Goal: Task Accomplishment & Management: Manage account settings

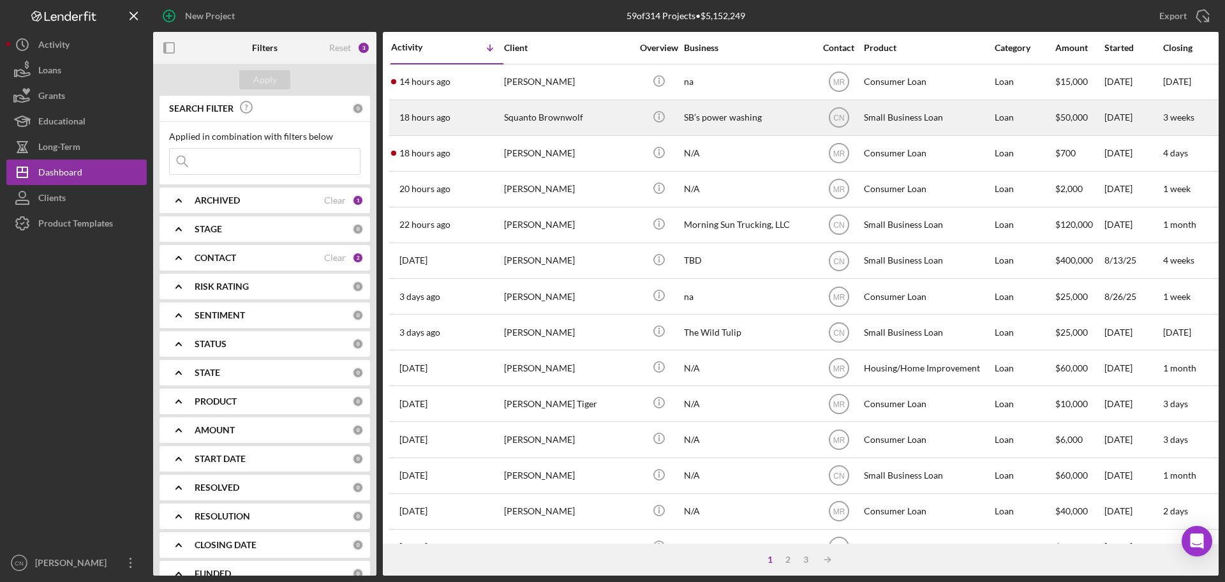
click at [535, 121] on div "Squanto Brownwolf" at bounding box center [568, 118] width 128 height 34
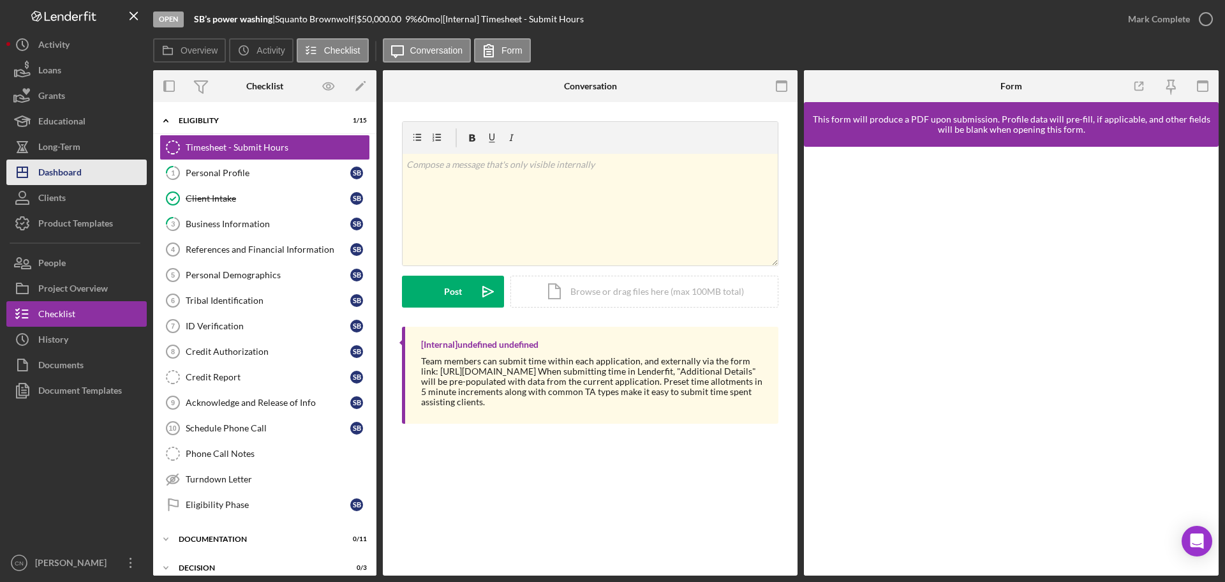
click at [43, 174] on div "Dashboard" at bounding box center [59, 173] width 43 height 29
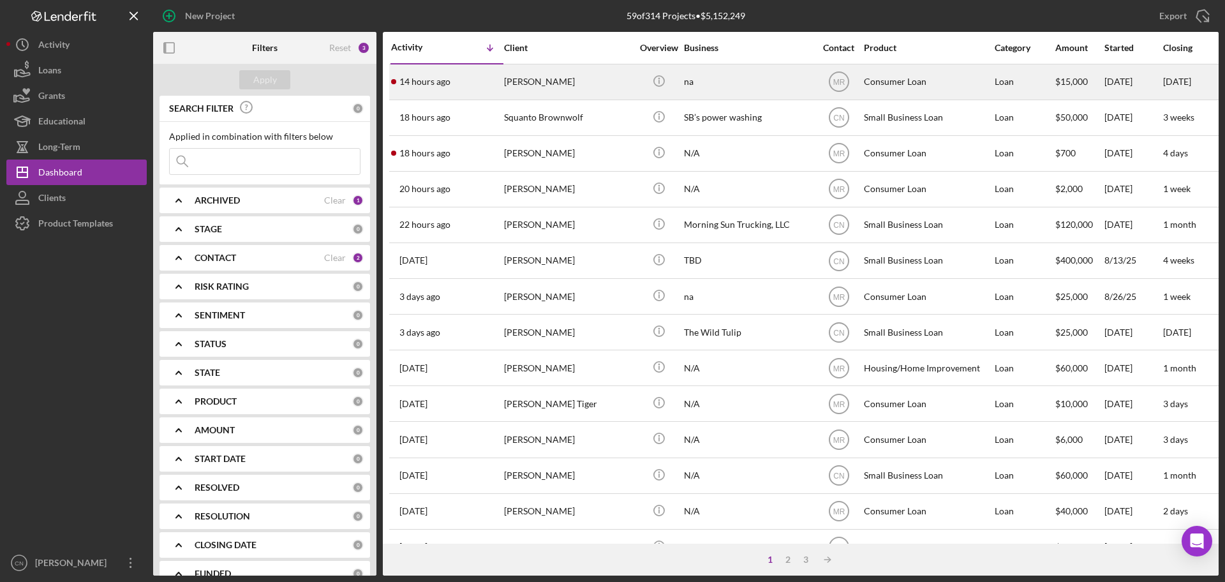
click at [535, 70] on div "[PERSON_NAME]" at bounding box center [568, 82] width 128 height 34
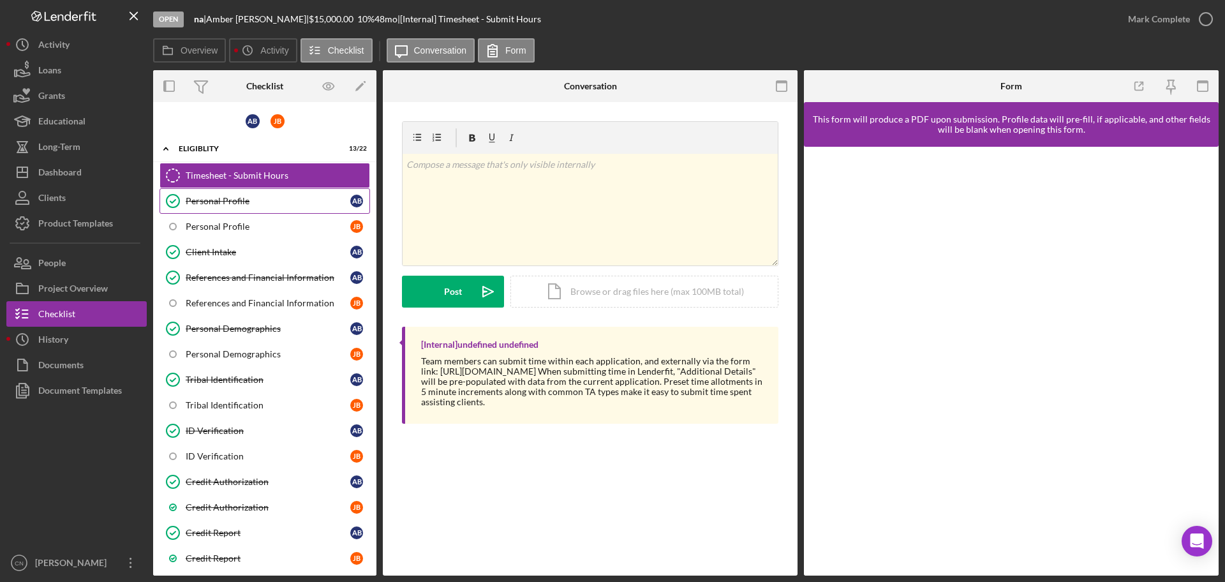
click at [218, 201] on div "Personal Profile" at bounding box center [268, 201] width 165 height 10
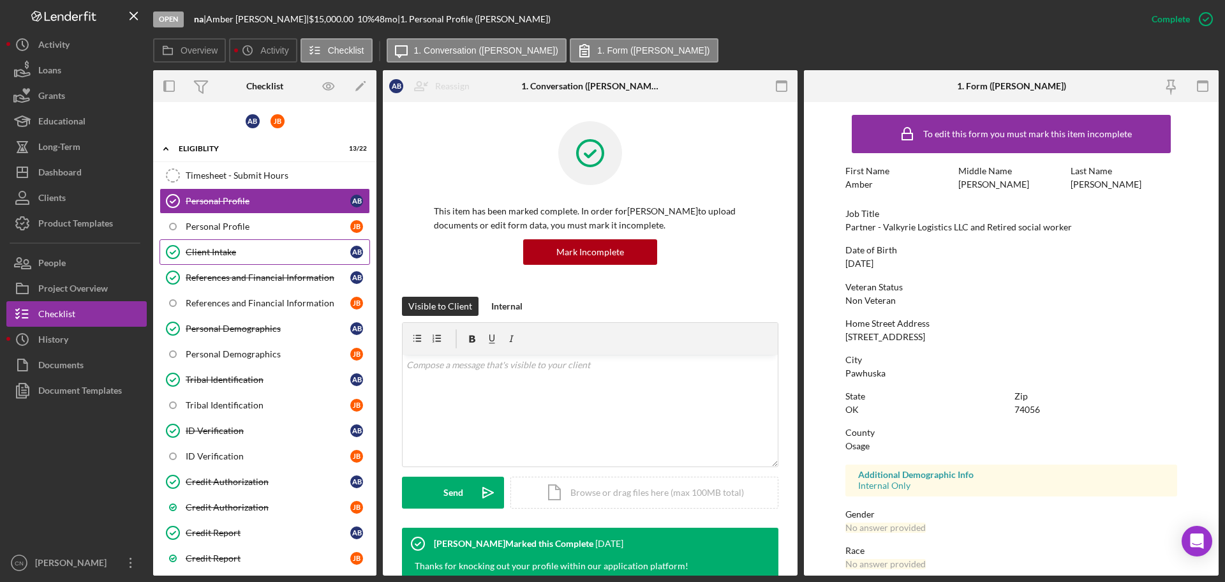
click at [217, 244] on link "Client Intake Client Intake A B" at bounding box center [264, 252] width 211 height 26
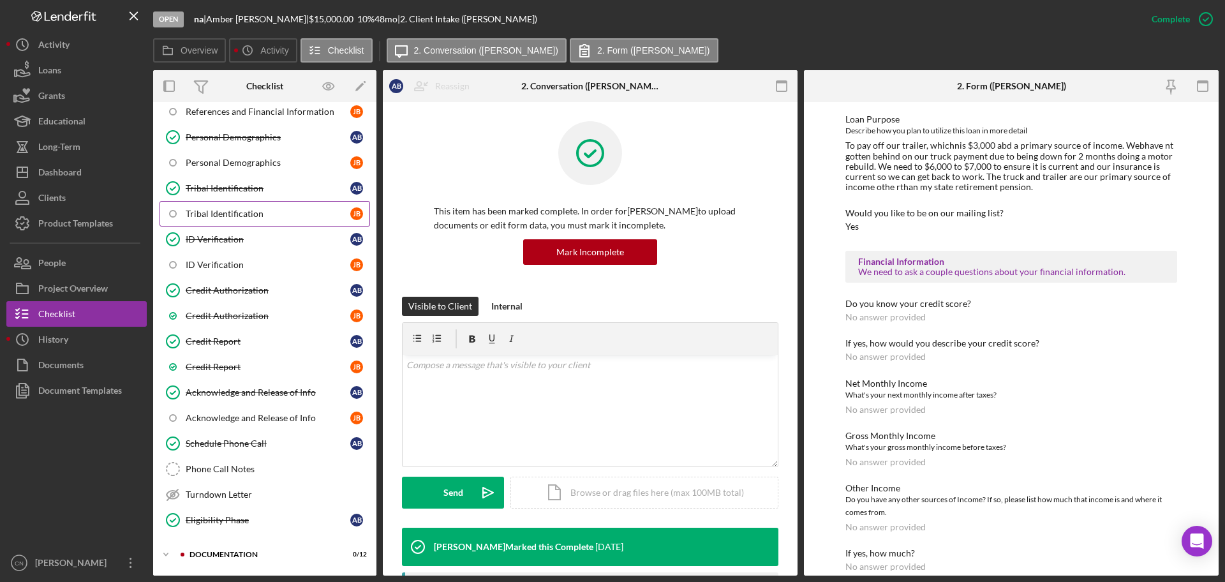
scroll to position [276, 0]
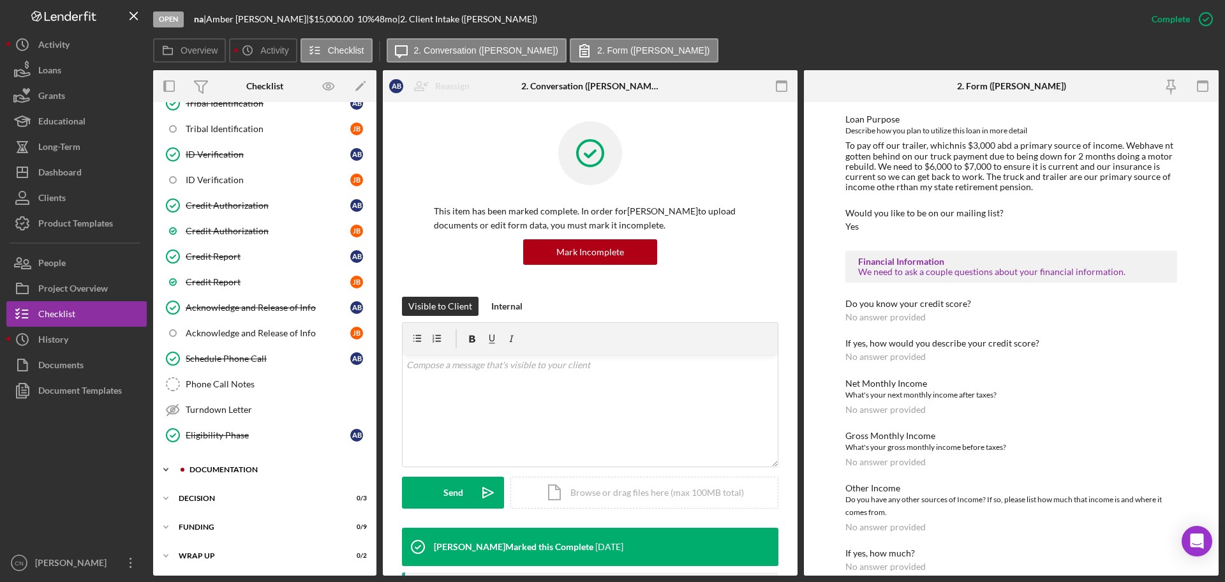
click at [222, 467] on div "Documentation" at bounding box center [274, 470] width 171 height 8
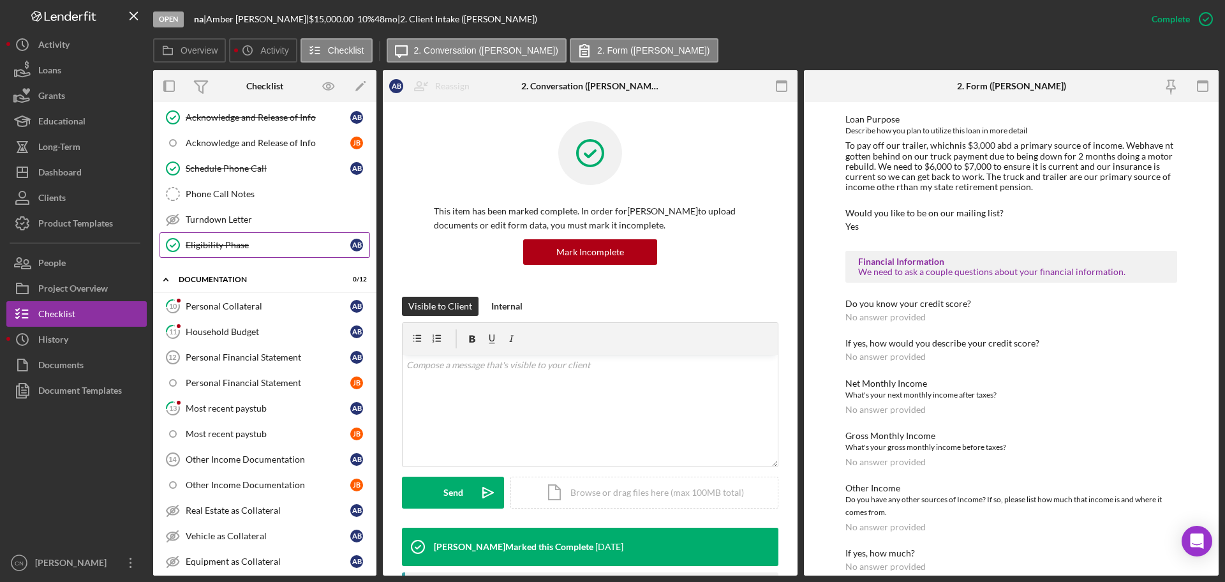
scroll to position [468, 0]
click at [218, 304] on div "Personal Collateral" at bounding box center [268, 305] width 165 height 10
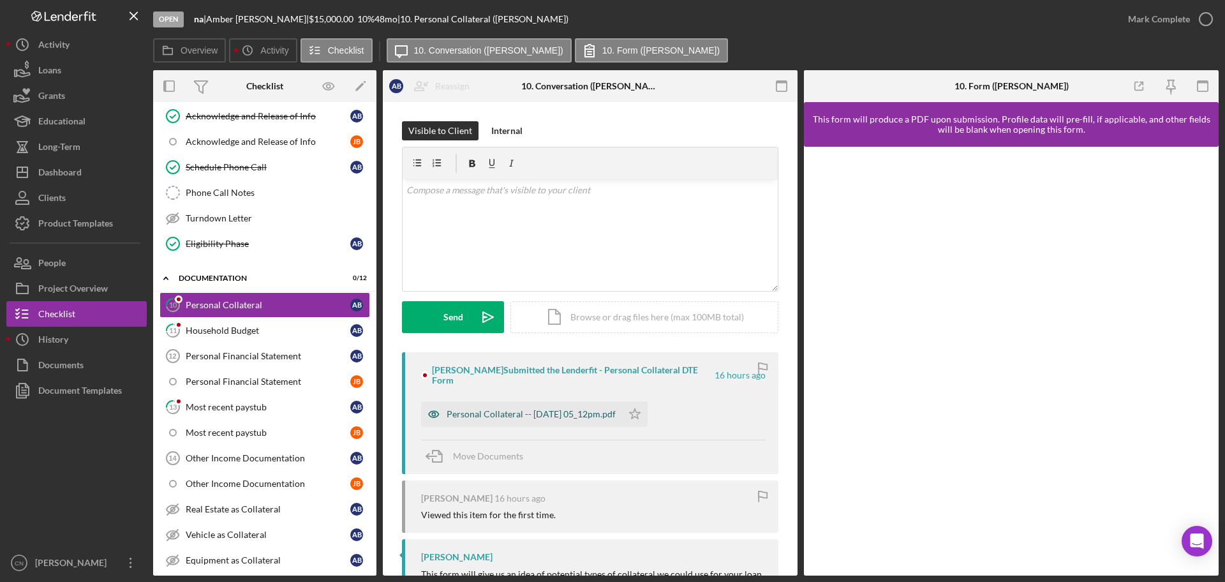
click at [478, 409] on div "Personal Collateral -- [DATE] 05_12pm.pdf" at bounding box center [531, 414] width 169 height 10
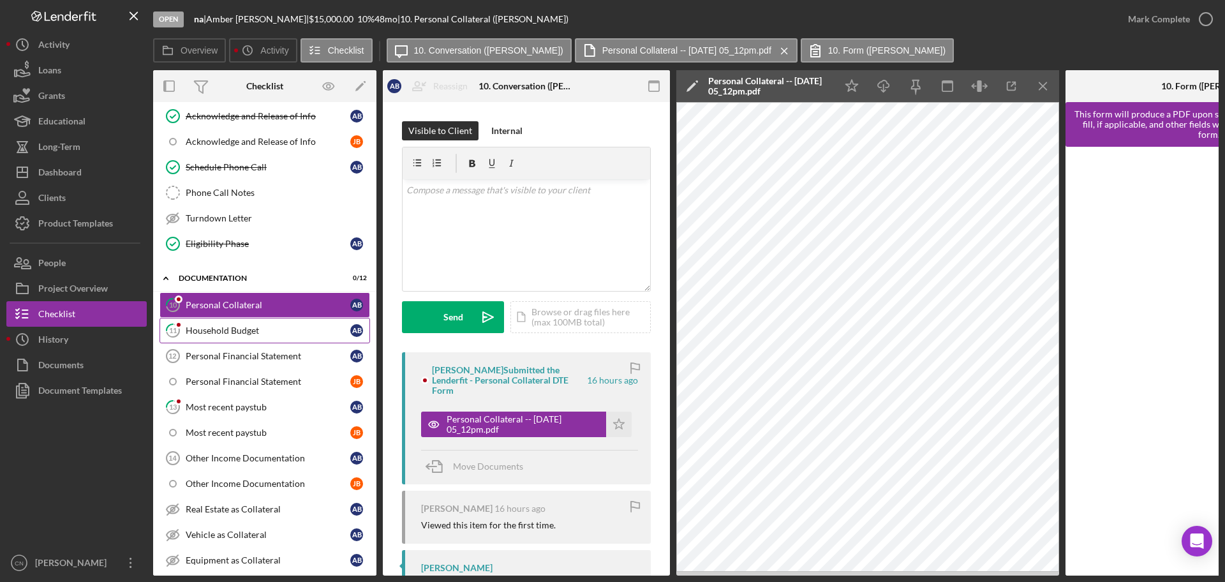
click at [219, 329] on div "Household Budget" at bounding box center [268, 330] width 165 height 10
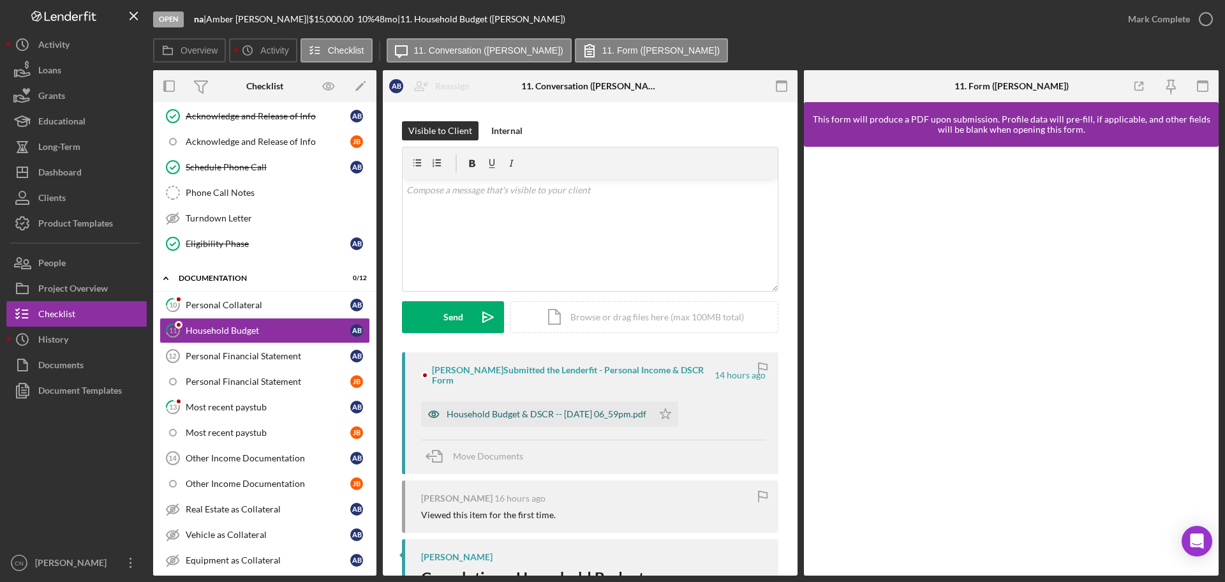
click at [519, 415] on div "Household Budget & DSCR -- [DATE] 06_59pm.pdf" at bounding box center [547, 414] width 200 height 10
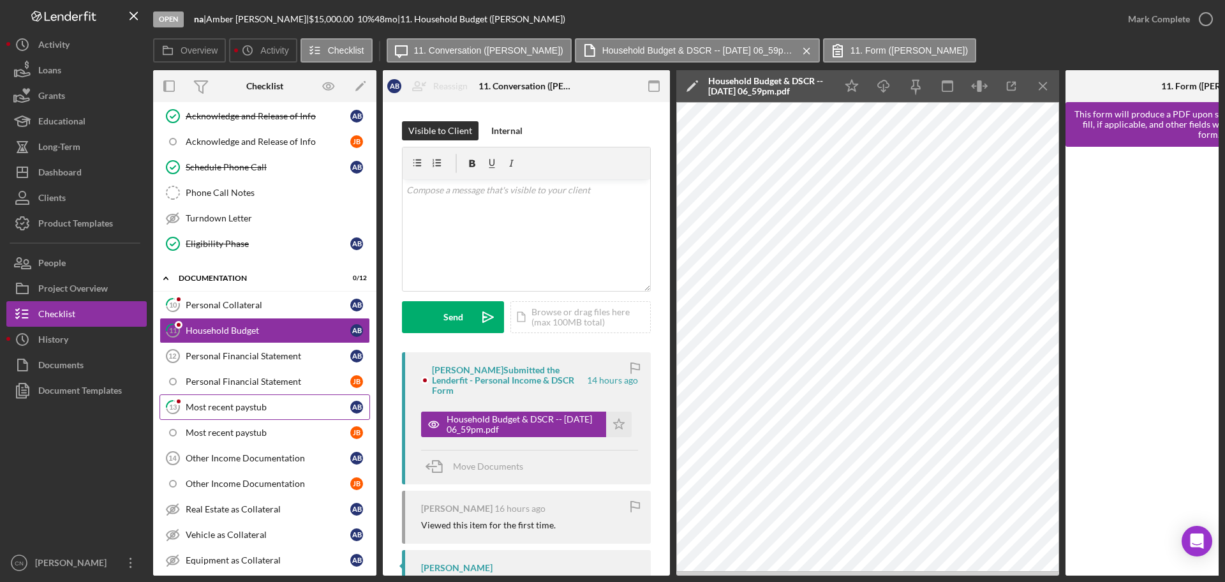
click at [200, 404] on div "Most recent paystub" at bounding box center [268, 407] width 165 height 10
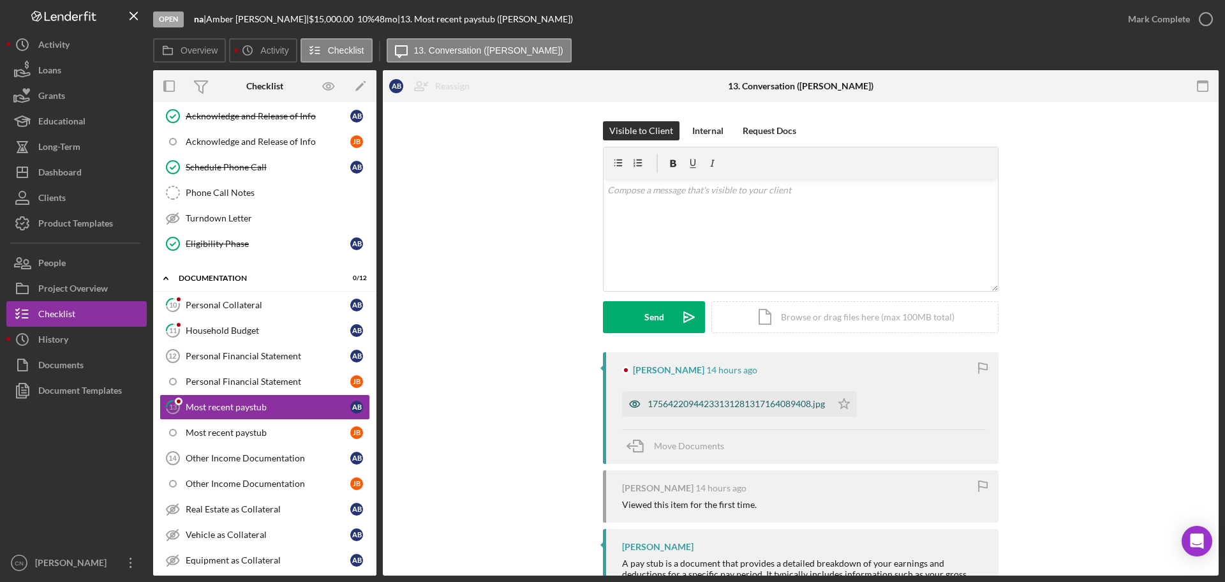
click at [693, 401] on div "17564220944233131281317164089408.jpg" at bounding box center [735, 404] width 177 height 10
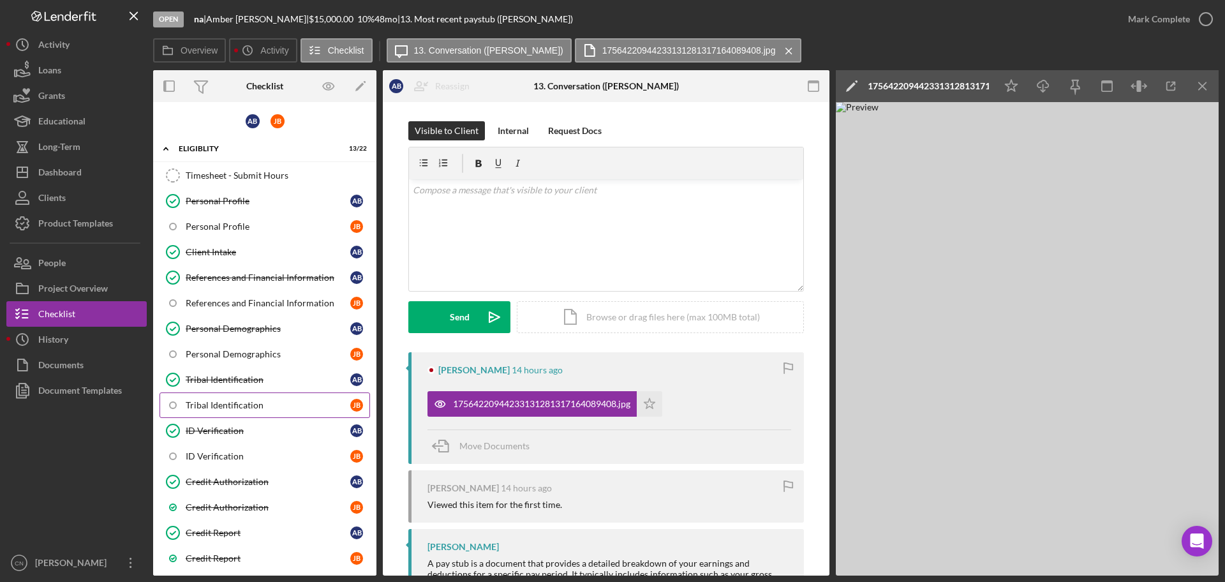
scroll to position [64, 0]
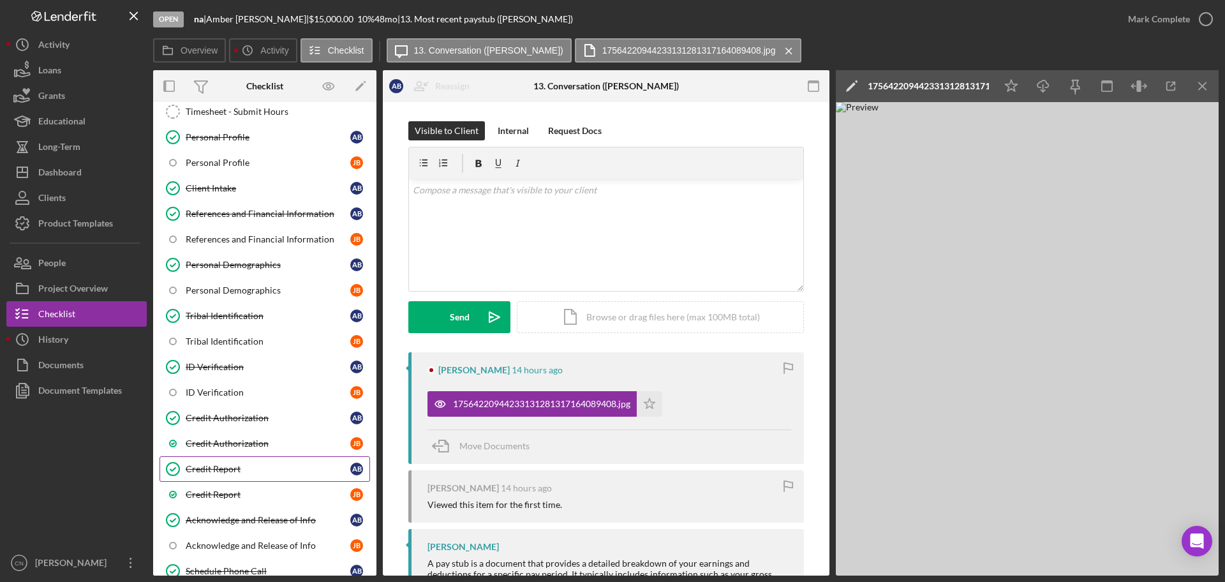
click at [205, 461] on link "Credit Report Credit Report A B" at bounding box center [264, 469] width 211 height 26
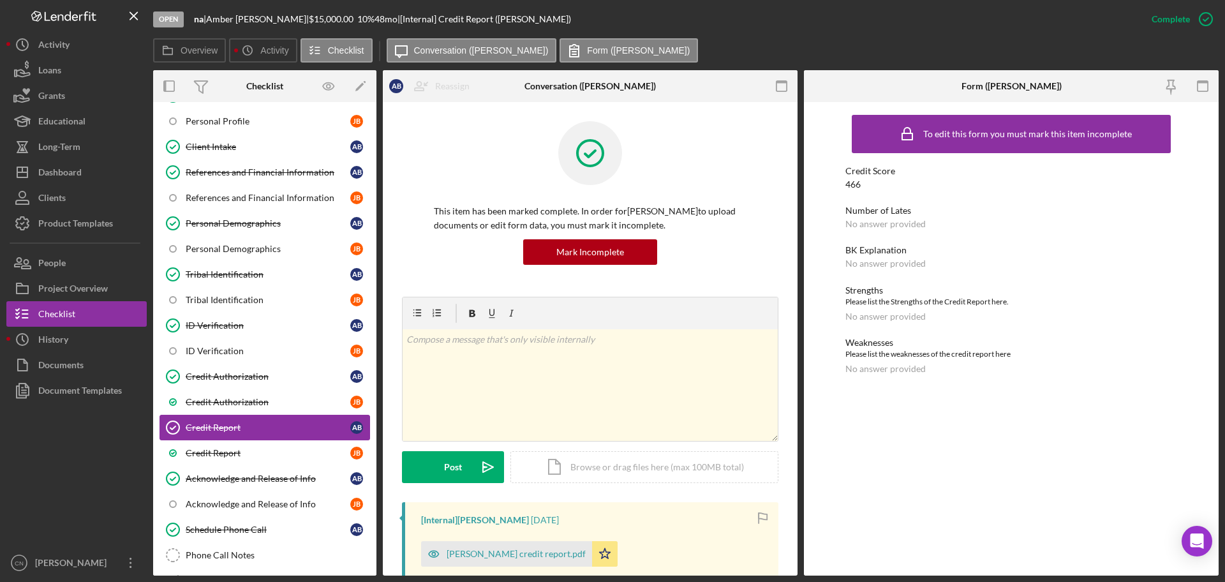
scroll to position [128, 0]
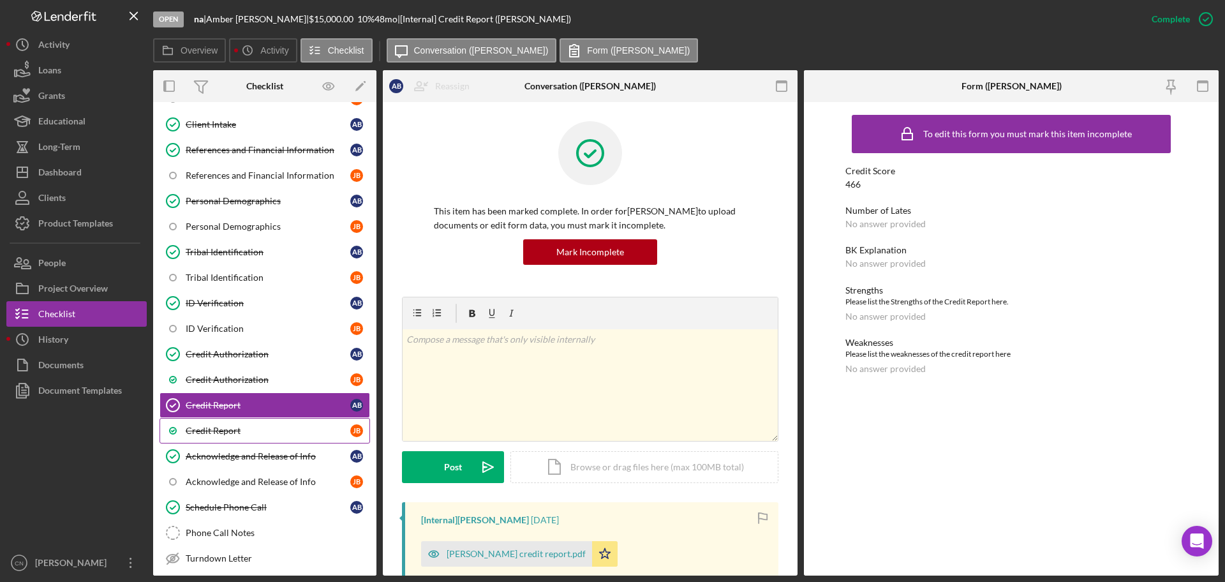
click at [208, 425] on div "Credit Report" at bounding box center [268, 430] width 165 height 10
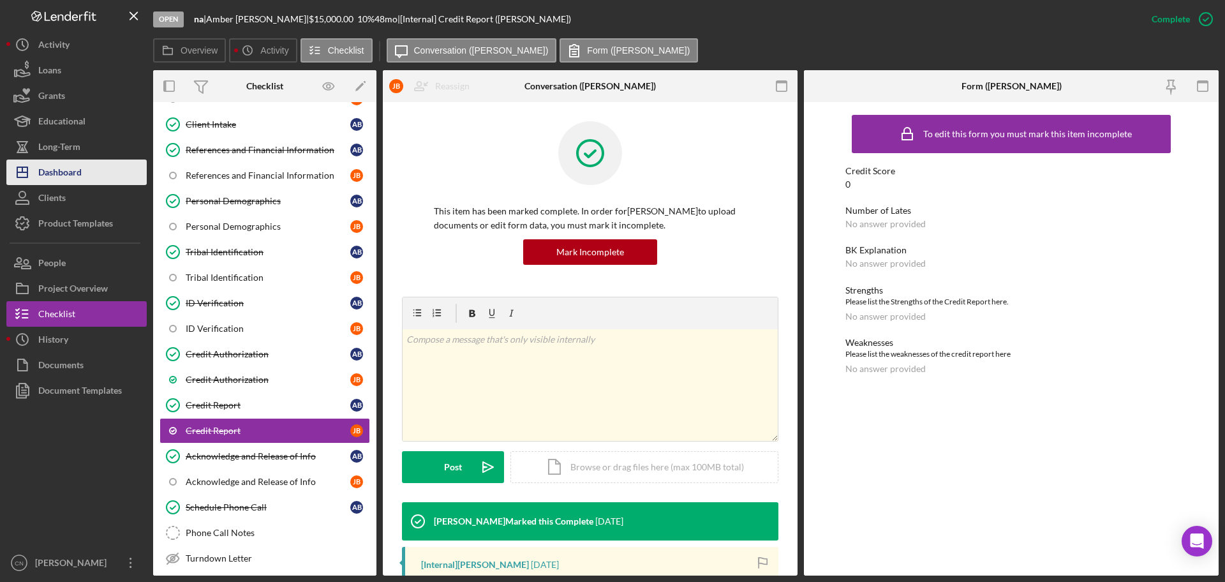
click at [66, 175] on div "Dashboard" at bounding box center [59, 173] width 43 height 29
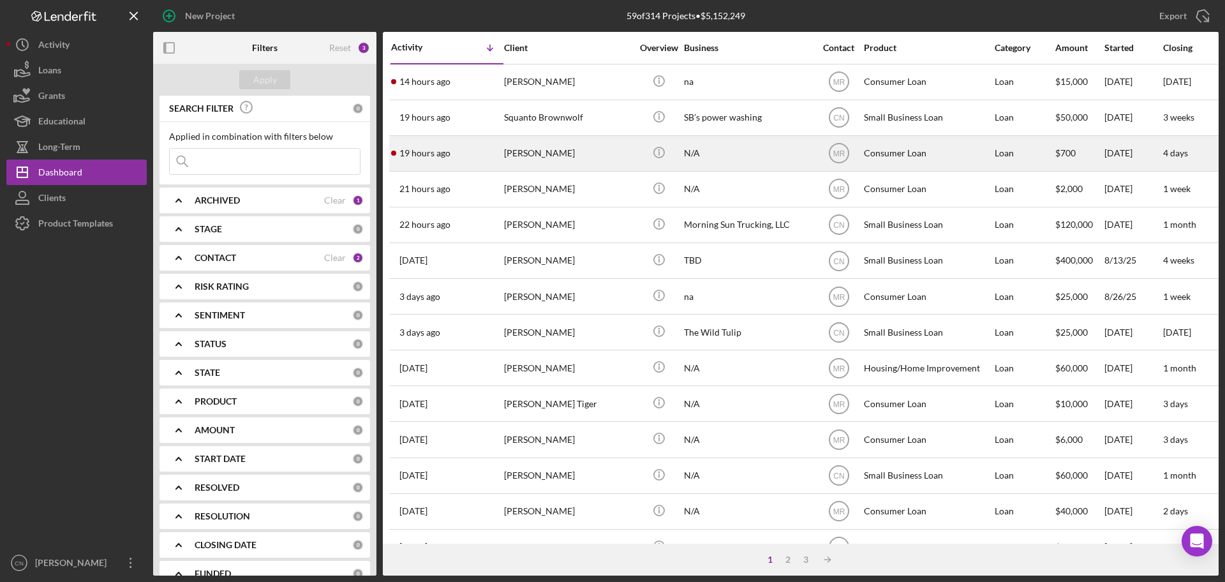
click at [517, 149] on div "[PERSON_NAME]" at bounding box center [568, 154] width 128 height 34
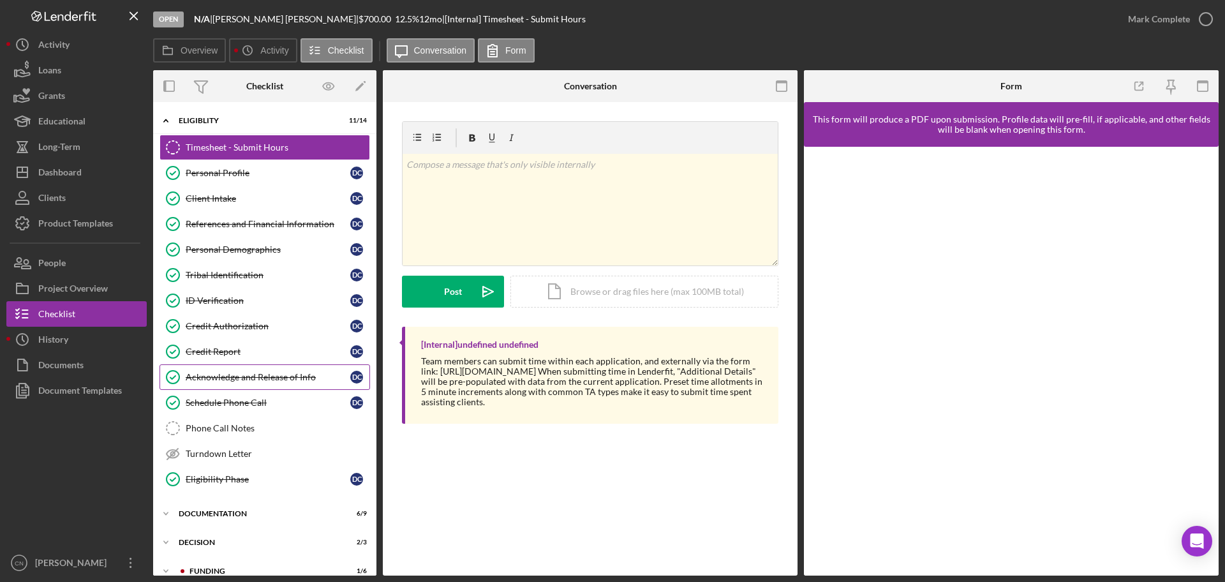
scroll to position [44, 0]
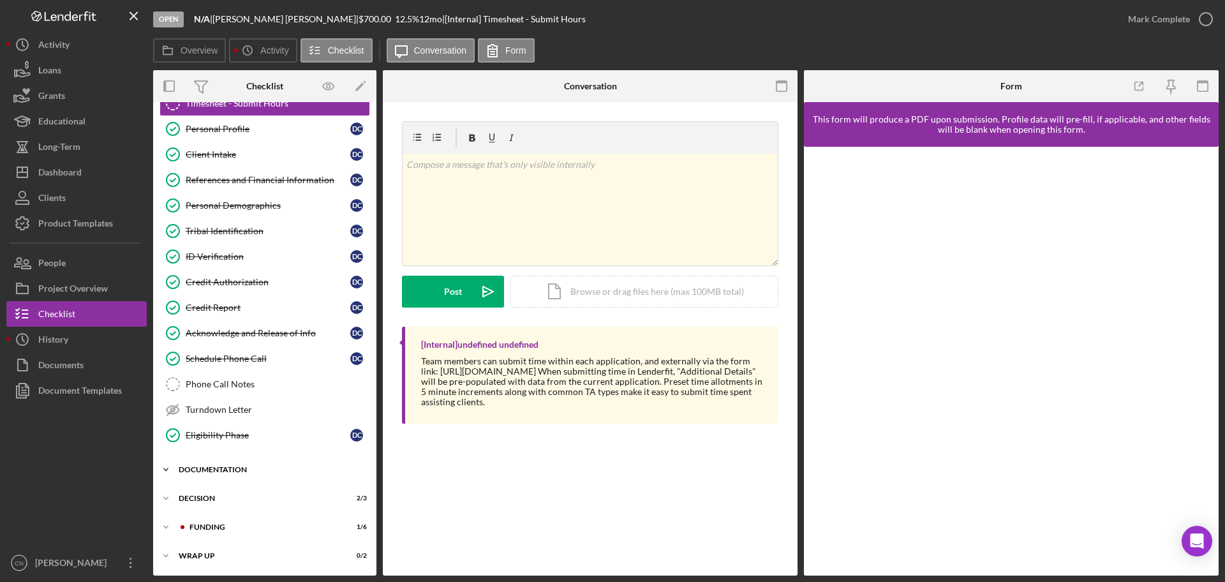
click at [215, 471] on div "Documentation" at bounding box center [270, 470] width 182 height 8
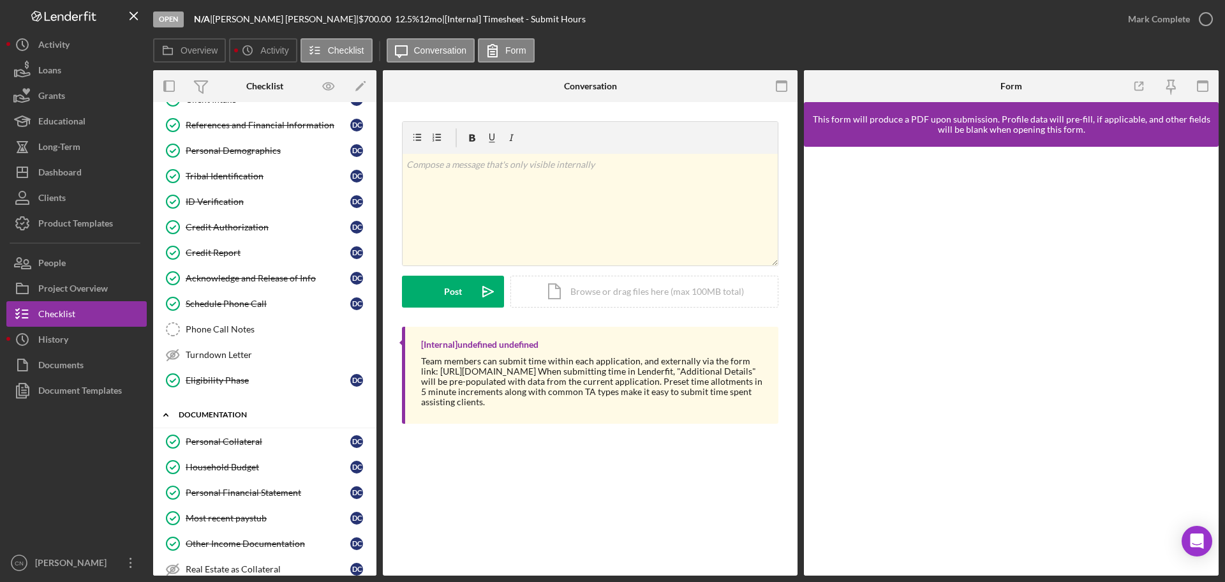
scroll to position [172, 0]
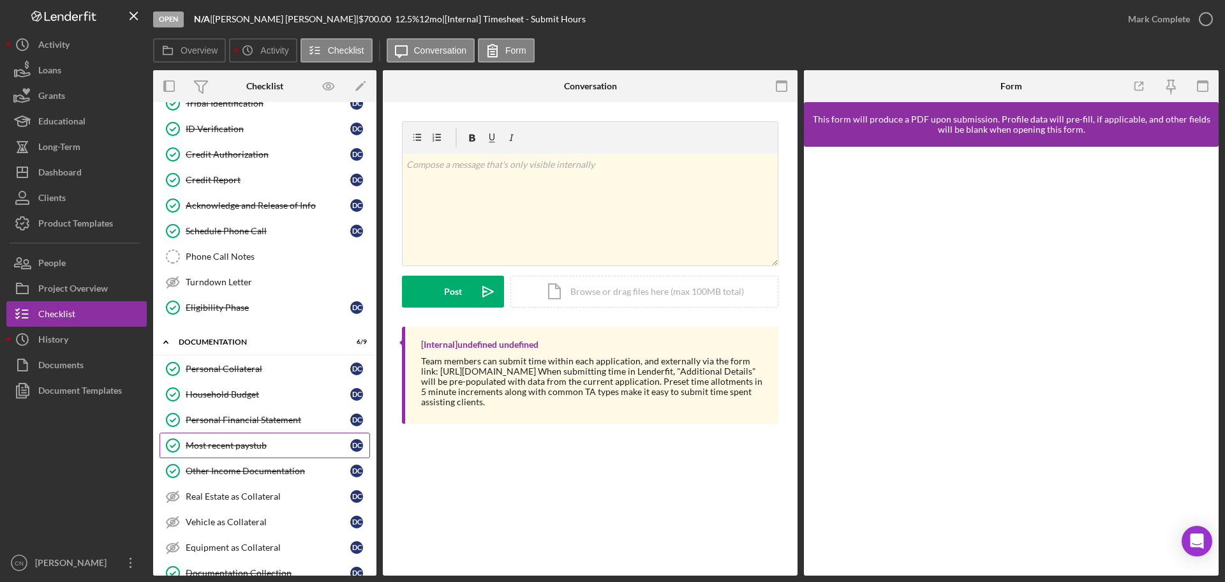
click at [207, 441] on div "Most recent paystub" at bounding box center [268, 445] width 165 height 10
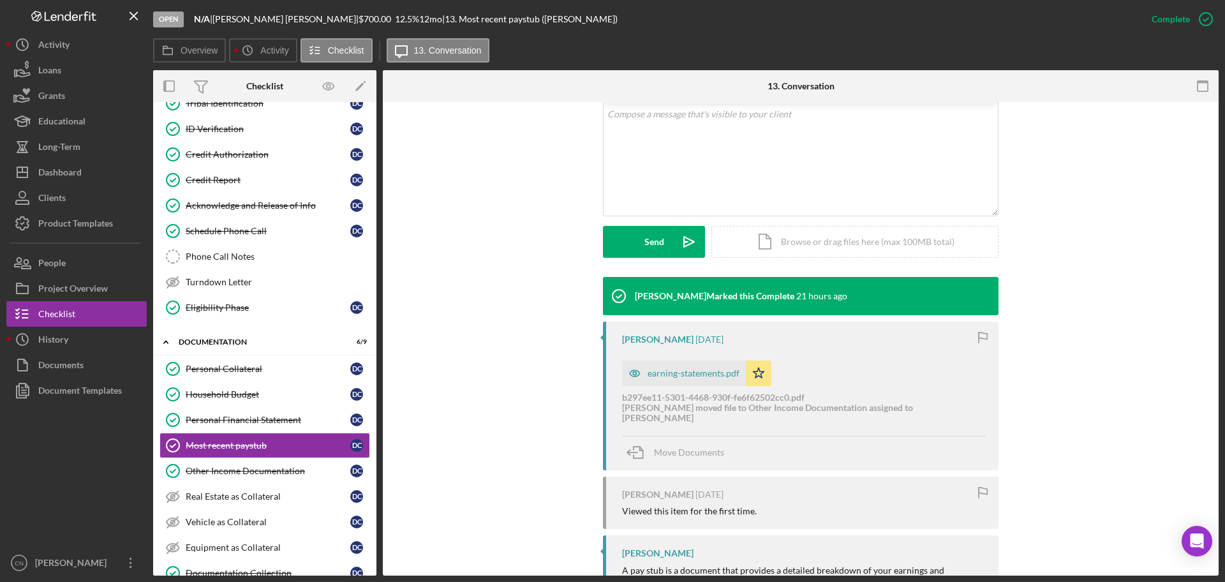
scroll to position [255, 0]
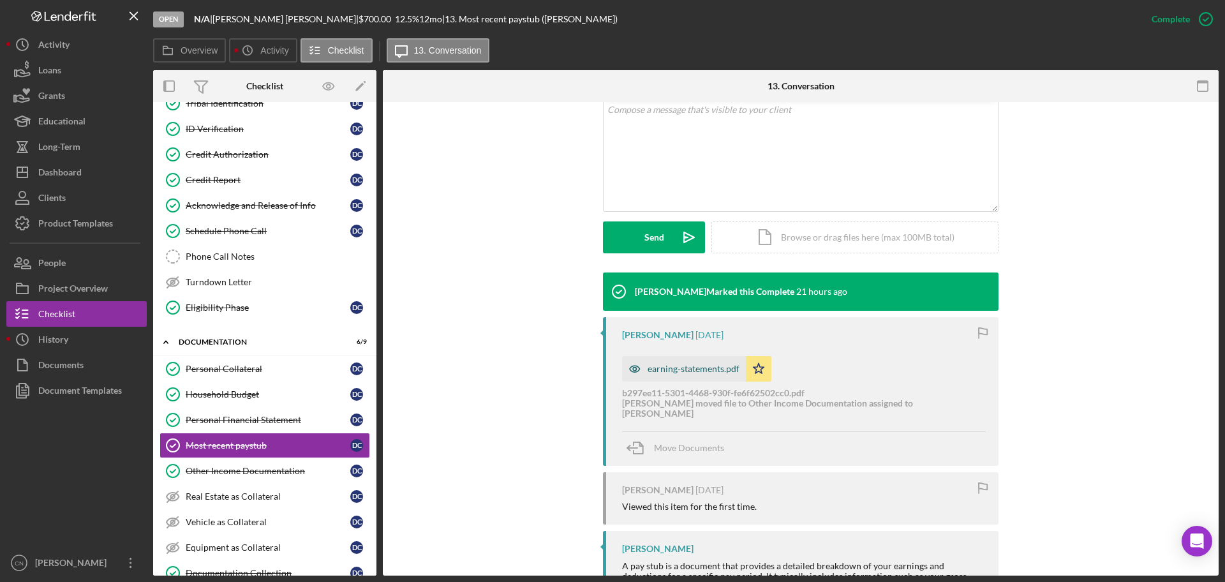
click at [675, 364] on div "earning-statements.pdf" at bounding box center [693, 369] width 92 height 10
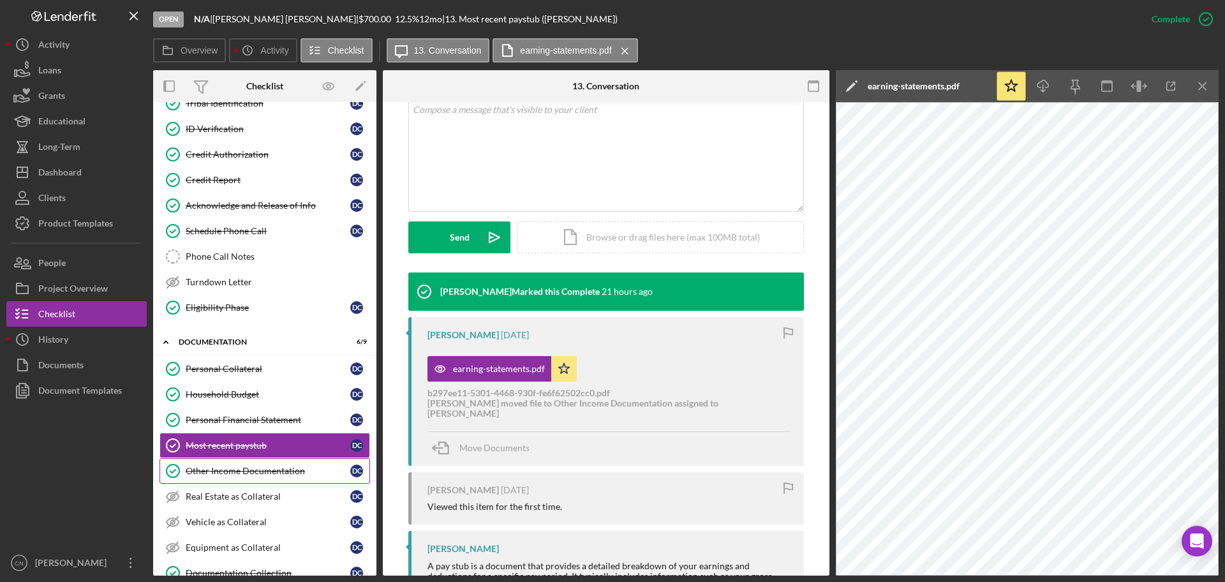
click at [230, 461] on link "Other Income Documentation Other Income Documentation D C" at bounding box center [264, 471] width 211 height 26
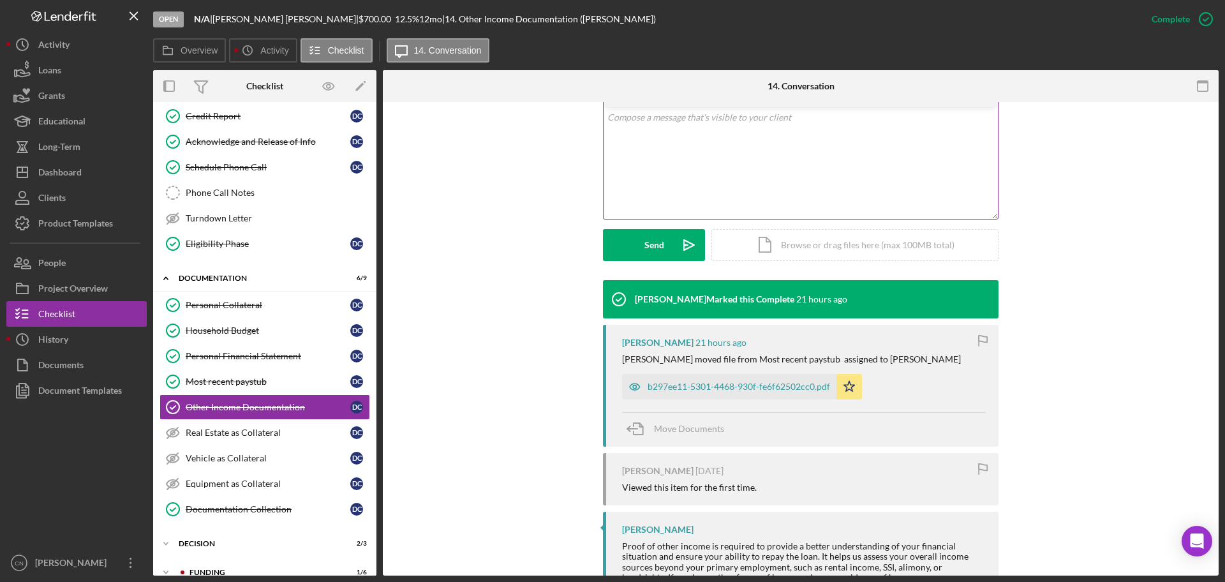
scroll to position [255, 0]
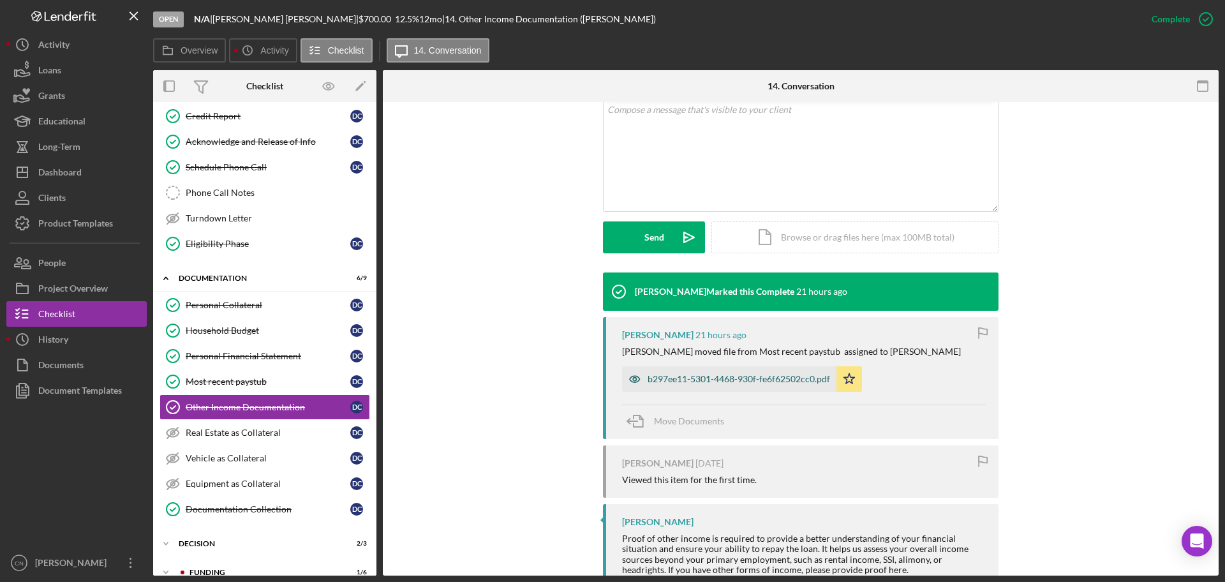
click at [690, 375] on div "b297ee11-5301-4468-930f-fe6f62502cc0.pdf" at bounding box center [738, 379] width 182 height 10
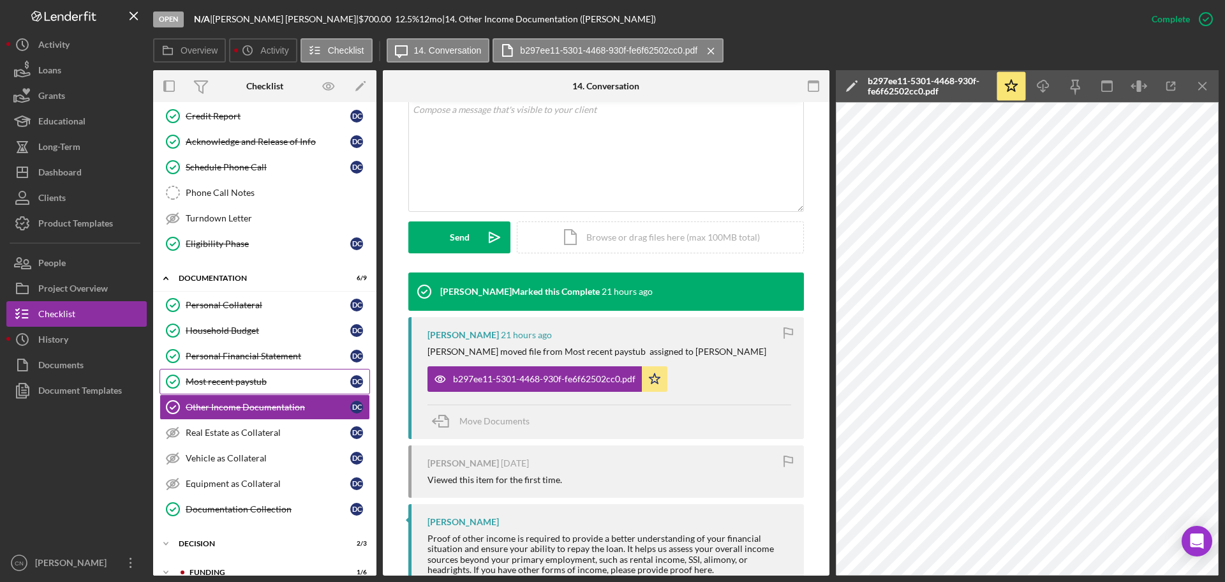
scroll to position [0, 0]
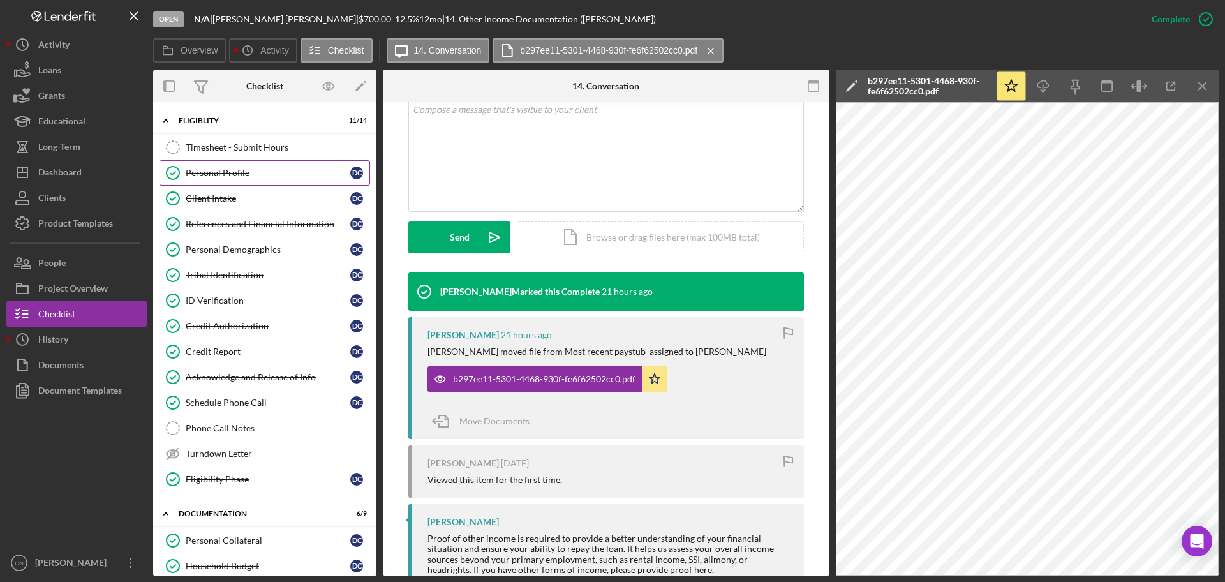
click at [204, 172] on div "Personal Profile" at bounding box center [268, 173] width 165 height 10
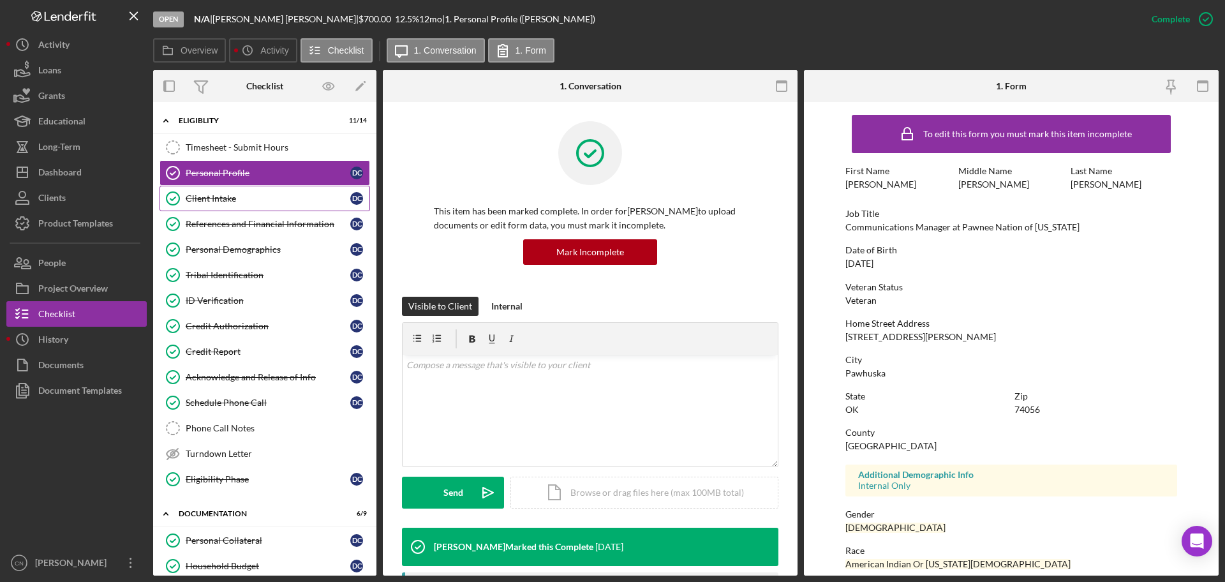
click at [196, 194] on div "Client Intake" at bounding box center [268, 198] width 165 height 10
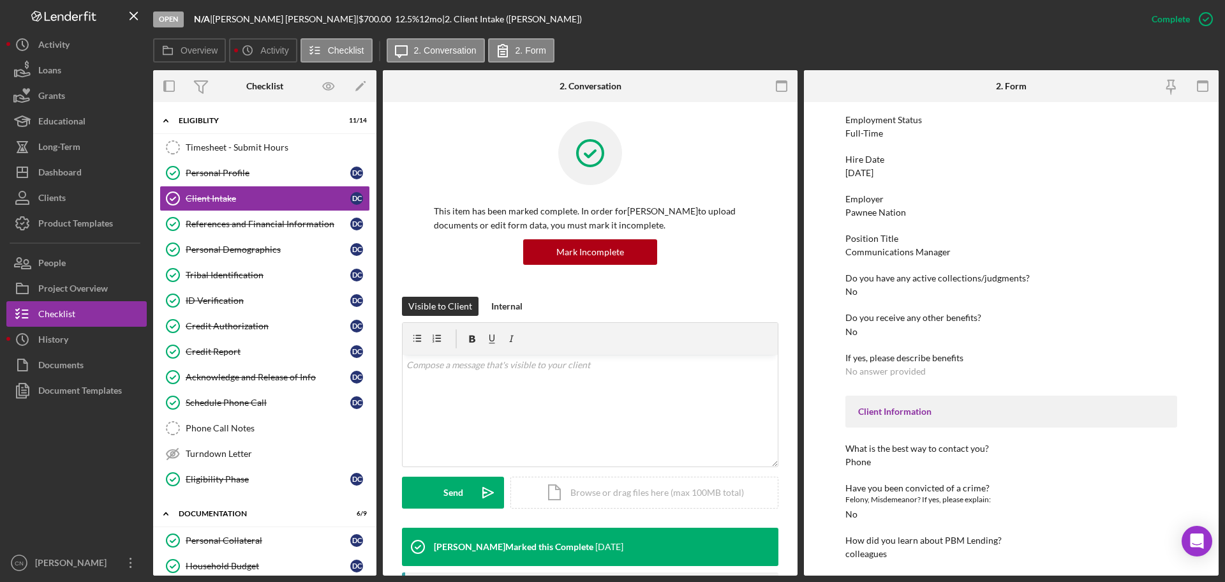
scroll to position [873, 0]
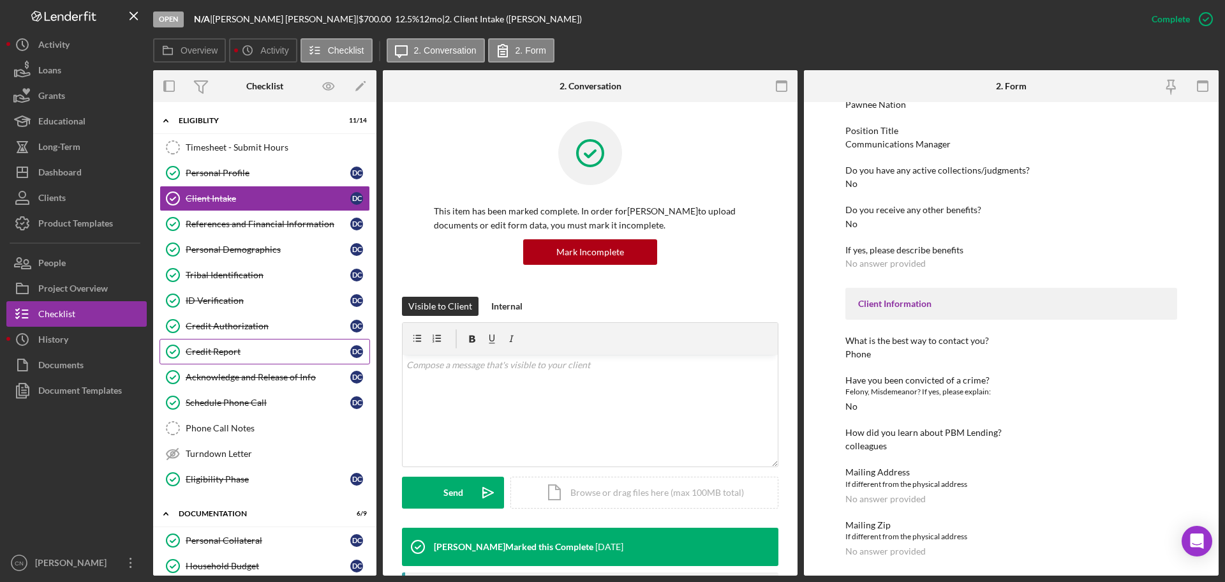
click at [212, 348] on div "Credit Report" at bounding box center [268, 351] width 165 height 10
